Goal: Task Accomplishment & Management: Understand process/instructions

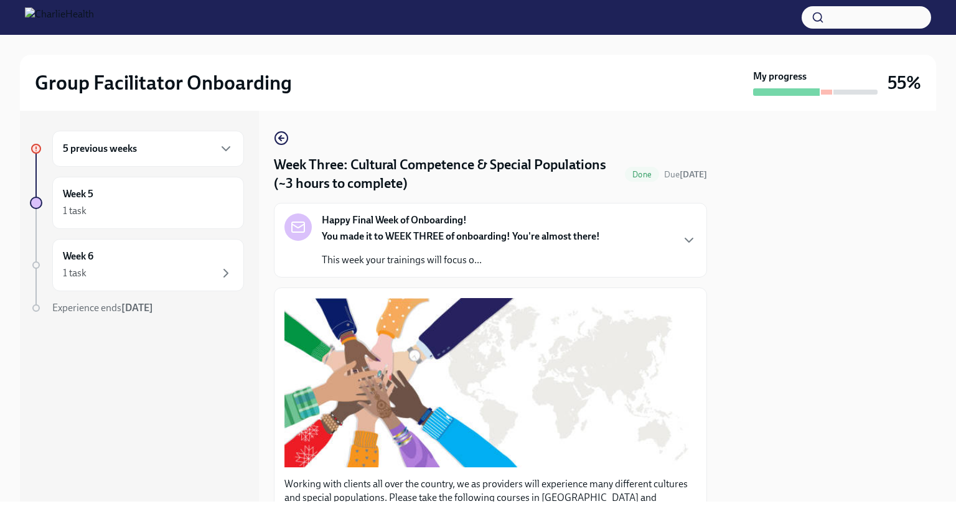
click at [144, 161] on div "5 previous weeks" at bounding box center [148, 149] width 192 height 36
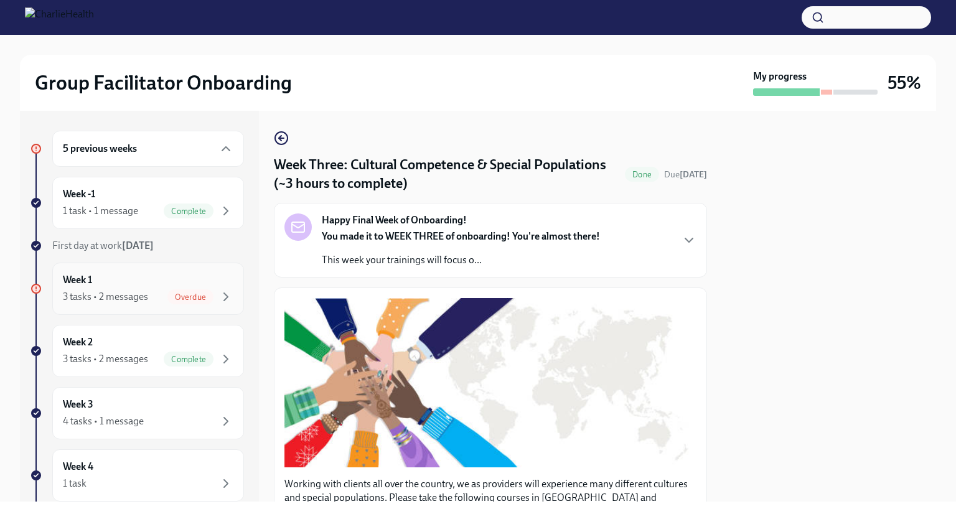
click at [111, 290] on div "3 tasks • 2 messages" at bounding box center [105, 297] width 85 height 14
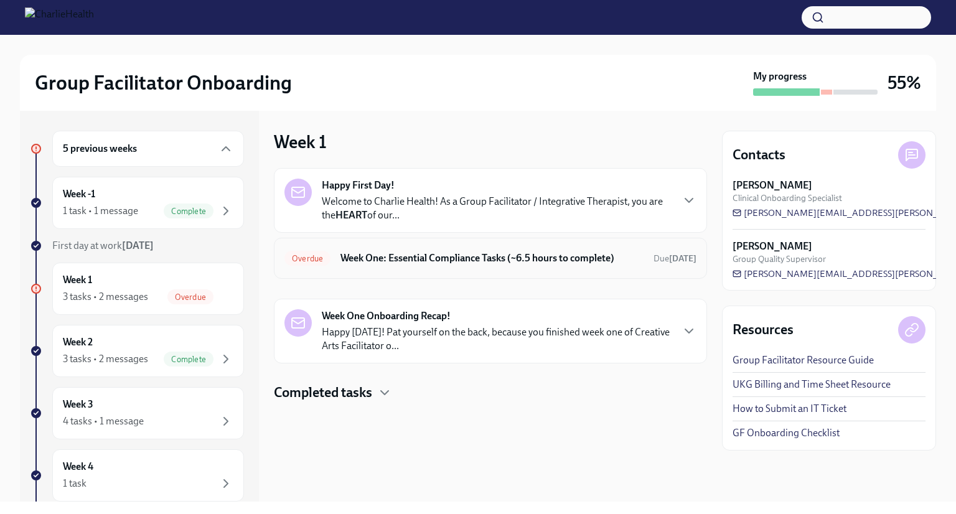
click at [443, 246] on div "Overdue Week One: Essential Compliance Tasks (~6.5 hours to complete) Due [DATE]" at bounding box center [490, 258] width 433 height 41
click at [489, 276] on div "Overdue Week One: Essential Compliance Tasks (~6.5 hours to complete) Due [DATE]" at bounding box center [490, 258] width 433 height 41
click at [491, 259] on h6 "Week One: Essential Compliance Tasks (~6.5 hours to complete)" at bounding box center [492, 259] width 303 height 14
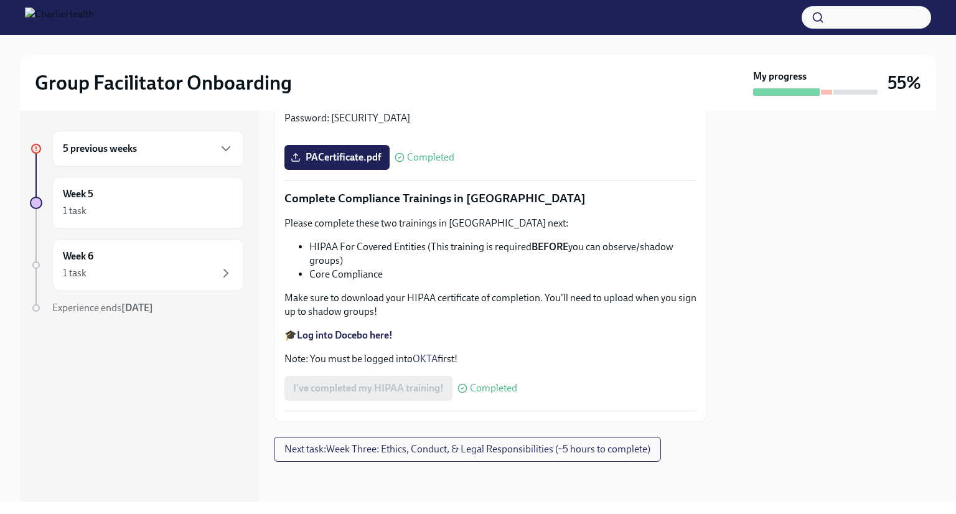
scroll to position [2900, 0]
click at [466, 450] on span "Next task : Week Three: Ethics, Conduct, & Legal Responsibilities (~5 hours to …" at bounding box center [468, 449] width 366 height 12
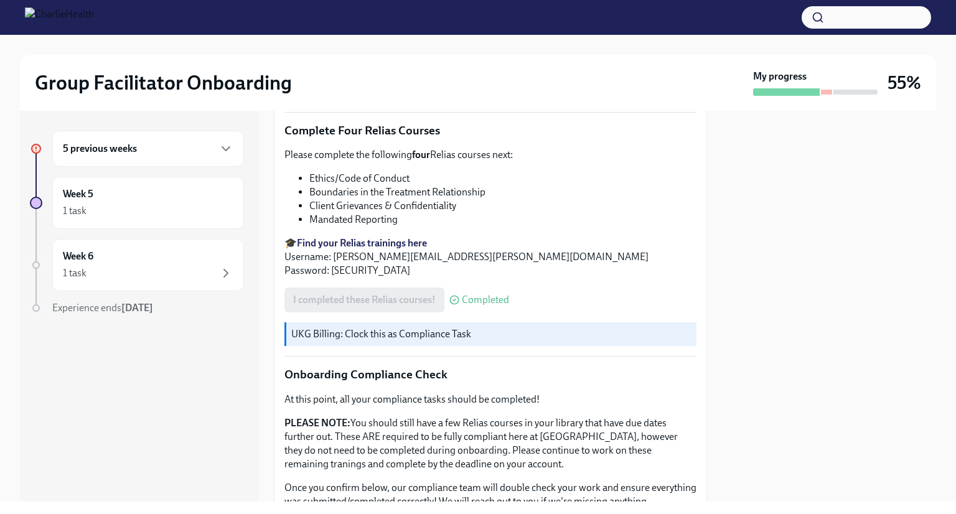
scroll to position [674, 0]
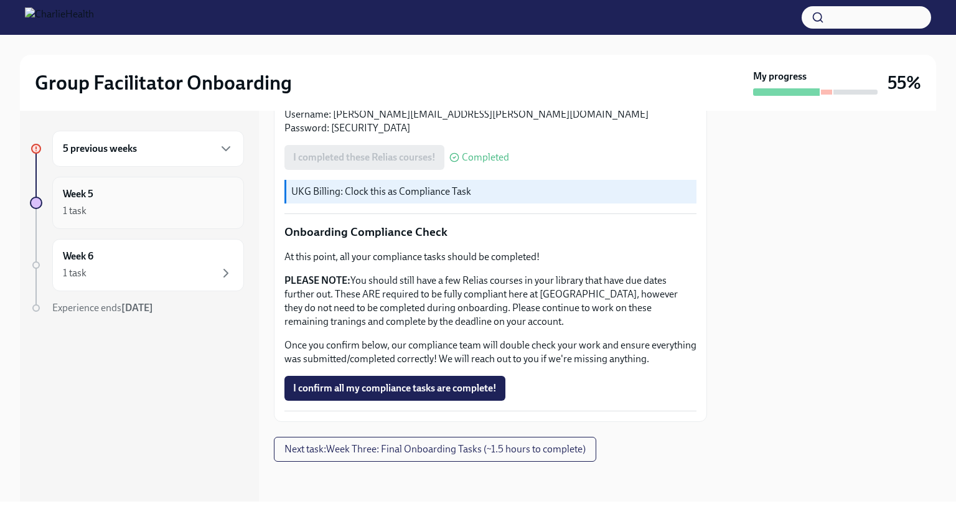
click at [149, 200] on div "Week 5 1 task" at bounding box center [148, 202] width 171 height 31
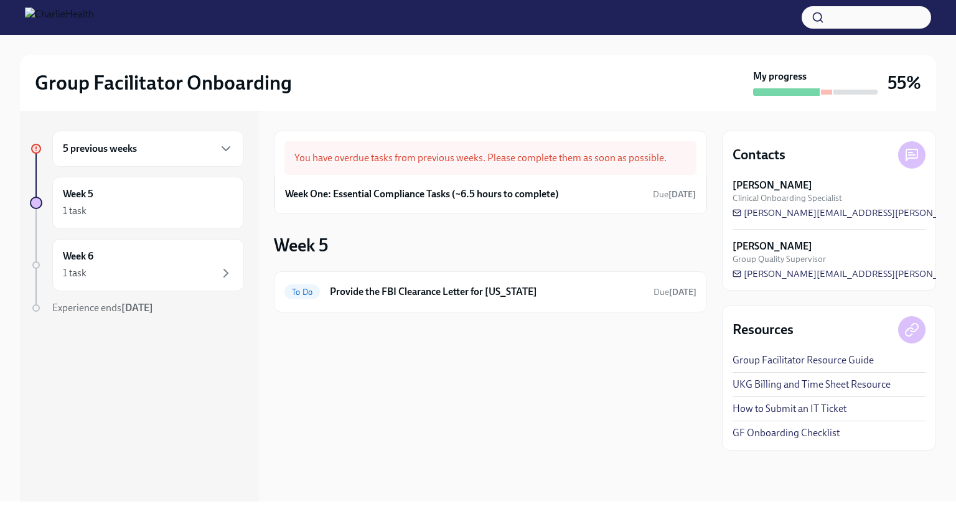
click at [154, 167] on div "5 previous weeks Week 5 1 task Week 6 1 task Experience ends [DATE]" at bounding box center [137, 248] width 214 height 234
click at [169, 138] on div "5 previous weeks" at bounding box center [148, 149] width 192 height 36
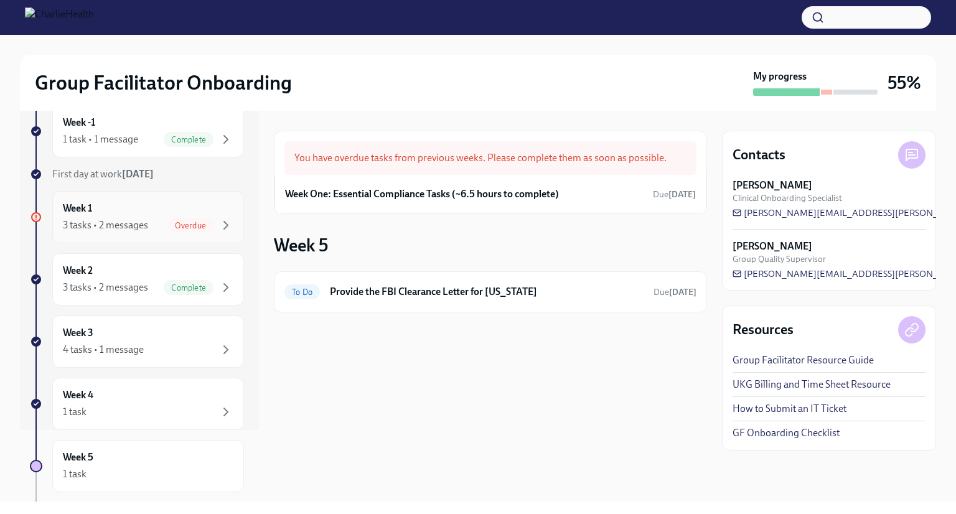
scroll to position [72, 0]
click at [115, 343] on div "4 tasks • 1 message" at bounding box center [103, 350] width 81 height 14
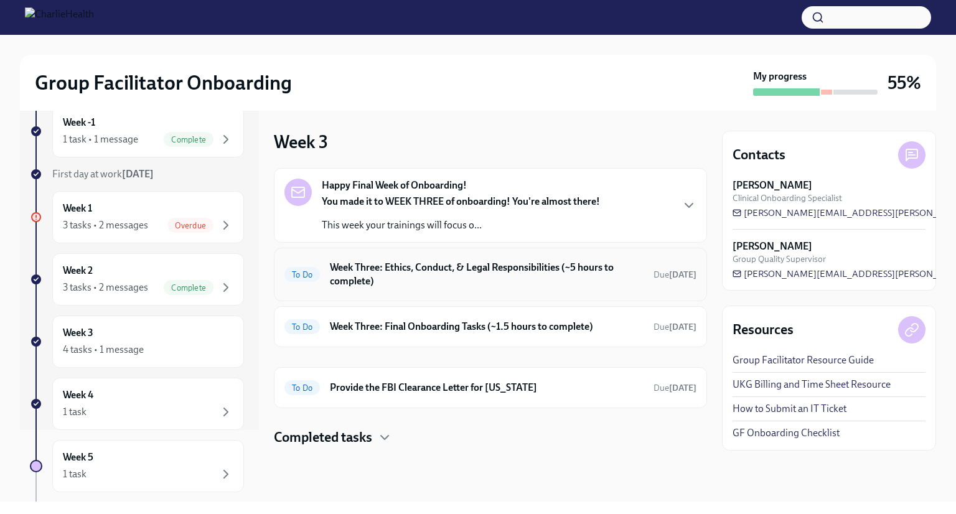
click at [384, 286] on h6 "Week Three: Ethics, Conduct, & Legal Responsibilities (~5 hours to complete)" at bounding box center [487, 274] width 314 height 27
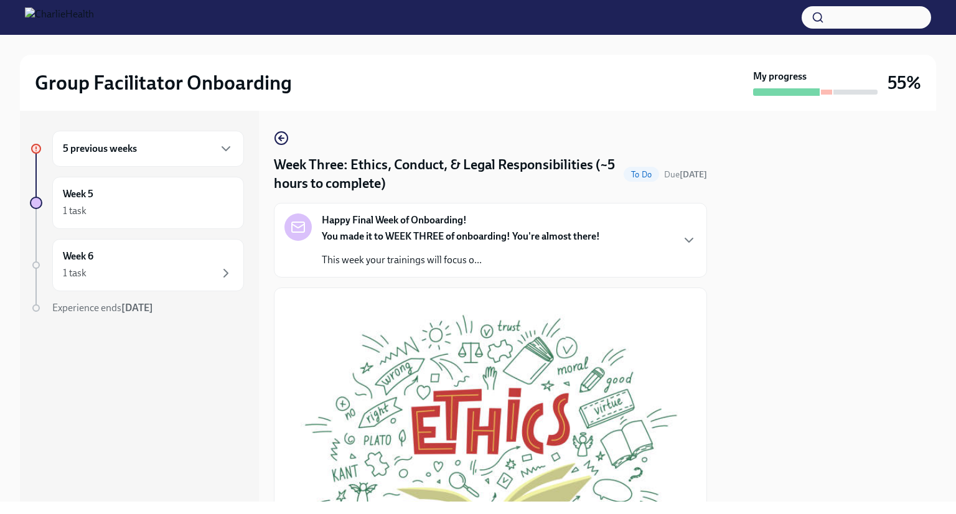
click at [284, 123] on div "Week Three: Ethics, Conduct, & Legal Responsibilities (~5 hours to complete) To…" at bounding box center [490, 306] width 433 height 391
click at [278, 120] on div "Week Three: Ethics, Conduct, & Legal Responsibilities (~5 hours to complete) To…" at bounding box center [490, 306] width 433 height 391
click at [207, 179] on div "Week 5 1 task" at bounding box center [148, 203] width 192 height 52
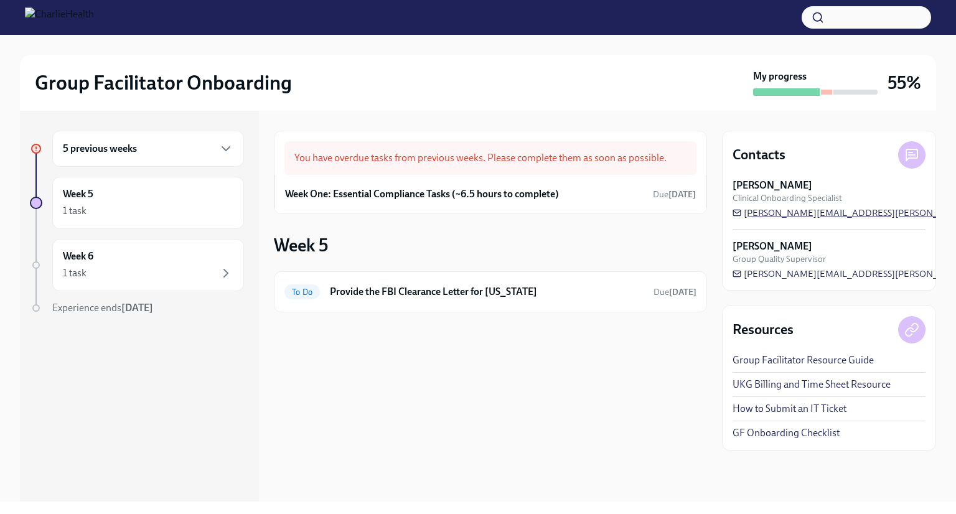
click at [761, 214] on span "[PERSON_NAME][EMAIL_ADDRESS][PERSON_NAME][DOMAIN_NAME]" at bounding box center [888, 213] width 311 height 12
drag, startPoint x: 878, startPoint y: 212, endPoint x: 799, endPoint y: 215, distance: 78.5
click at [799, 215] on div "[PERSON_NAME] Clinical Onboarding Specialist [PERSON_NAME][EMAIL_ADDRESS][PERSO…" at bounding box center [829, 199] width 193 height 40
click at [420, 167] on div "You have overdue tasks from previous weeks. Please complete them as soon as pos…" at bounding box center [491, 158] width 412 height 34
click at [207, 200] on div "Week 5 1 task" at bounding box center [148, 202] width 171 height 31
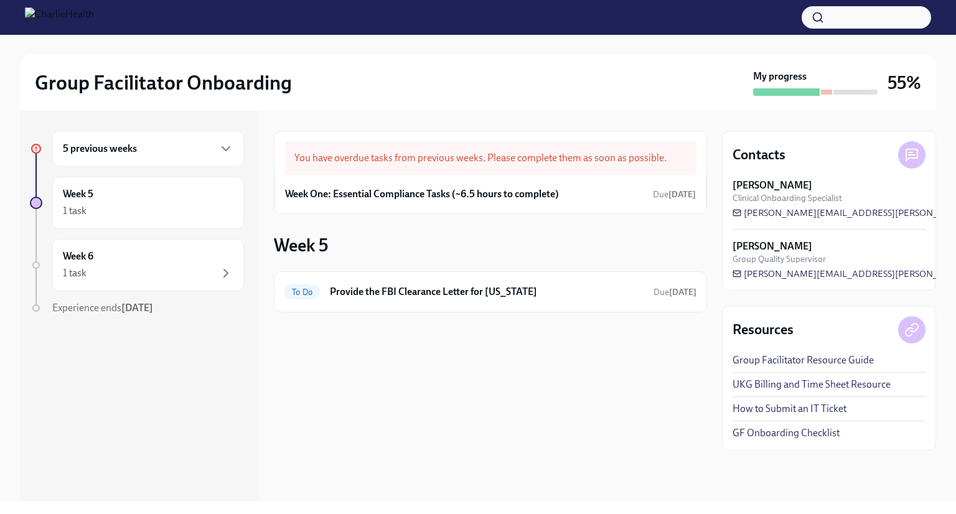
click at [201, 158] on div "5 previous weeks" at bounding box center [148, 149] width 192 height 36
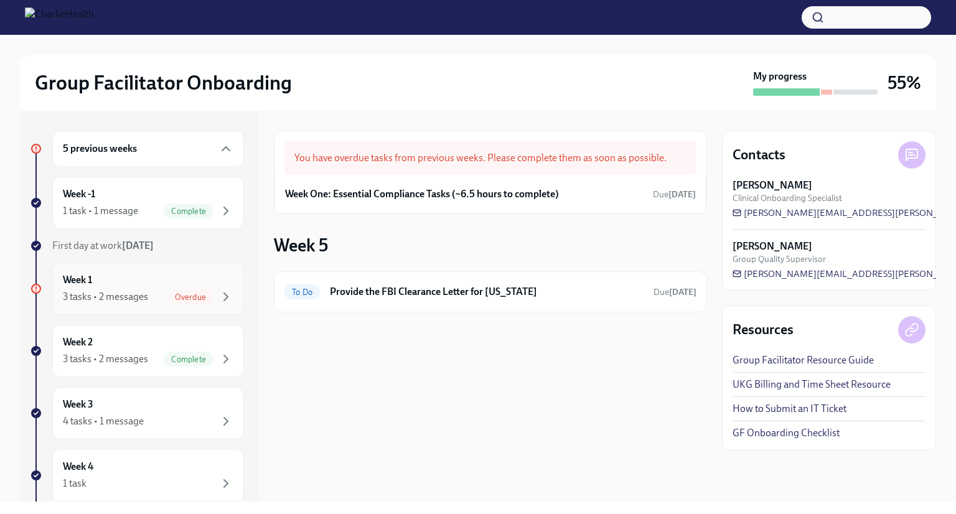
click at [131, 290] on div "3 tasks • 2 messages" at bounding box center [105, 297] width 85 height 14
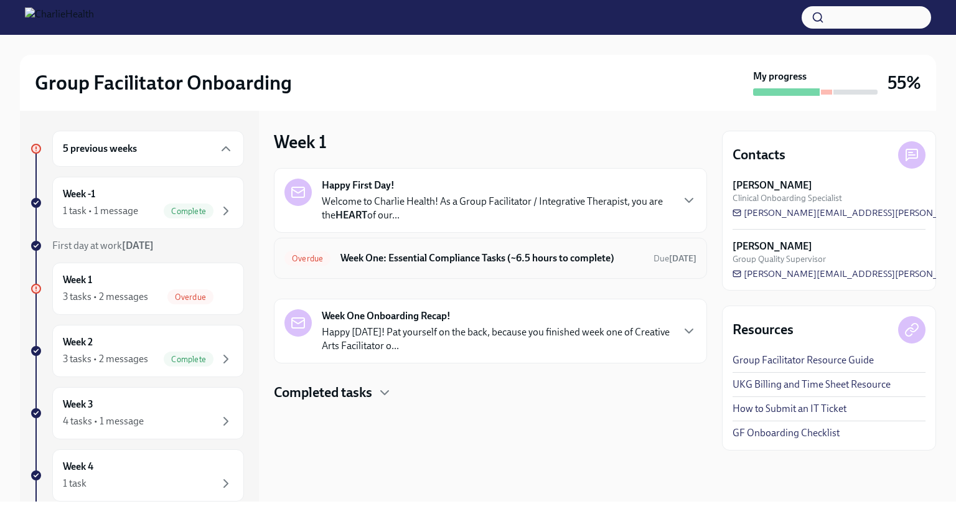
click at [382, 257] on h6 "Week One: Essential Compliance Tasks (~6.5 hours to complete)" at bounding box center [492, 259] width 303 height 14
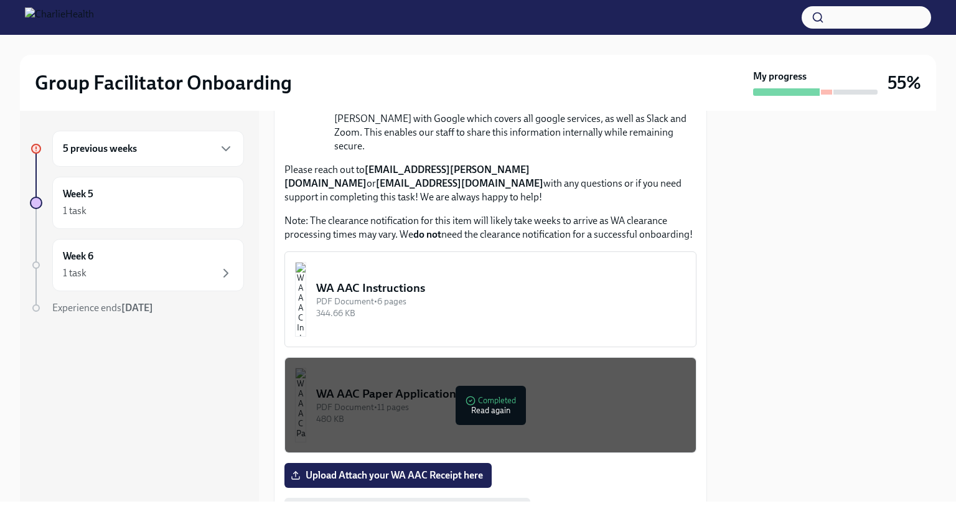
scroll to position [996, 0]
